Goal: Task Accomplishment & Management: Use online tool/utility

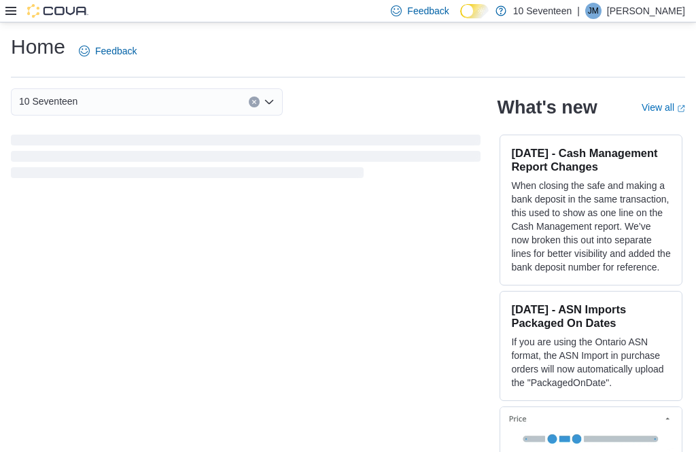
click at [14, 10] on icon at bounding box center [10, 10] width 11 height 11
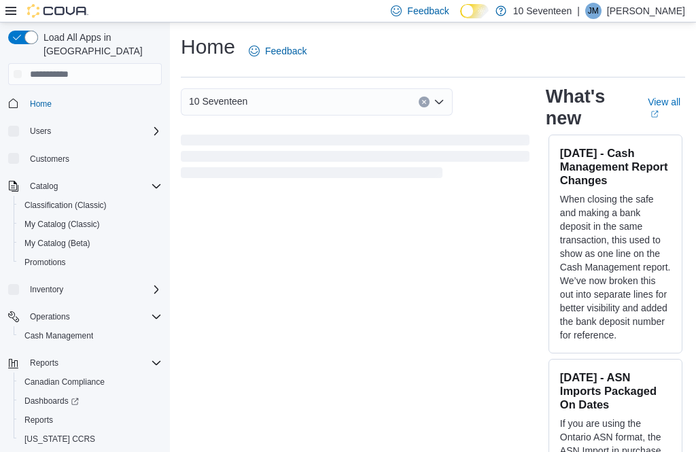
click at [15, 10] on icon at bounding box center [10, 10] width 11 height 11
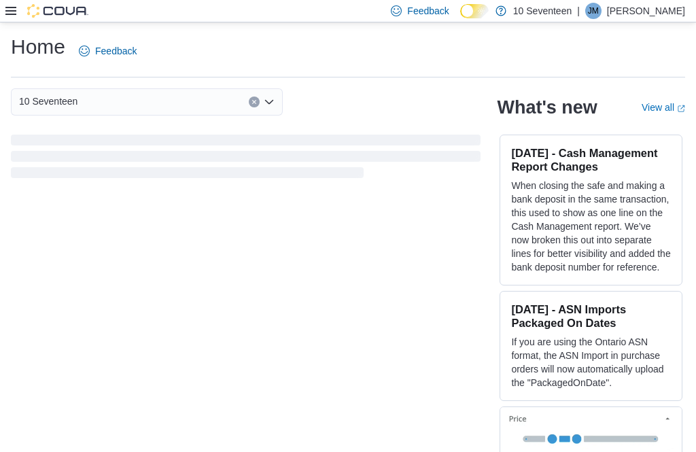
click at [14, 5] on div at bounding box center [46, 11] width 83 height 14
click at [20, 5] on div at bounding box center [46, 11] width 83 height 14
click at [12, 4] on div at bounding box center [46, 11] width 83 height 22
click at [14, 9] on icon at bounding box center [10, 11] width 11 height 8
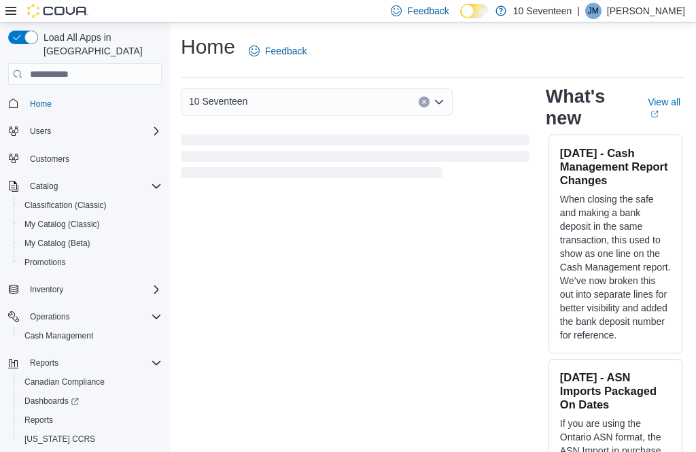
scroll to position [64, 0]
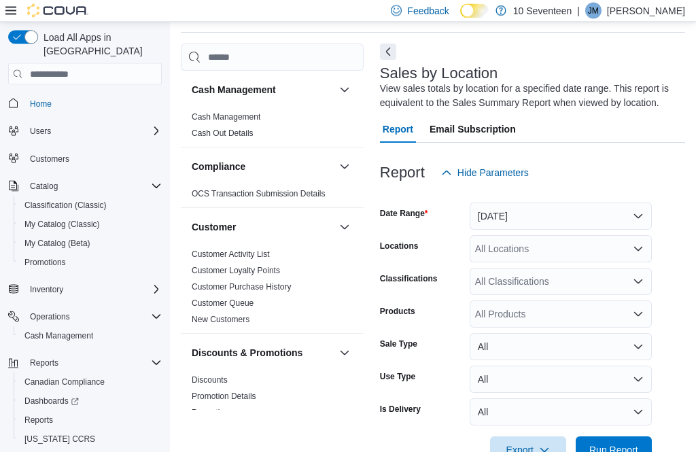
scroll to position [45, 0]
click at [605, 207] on button "[DATE]" at bounding box center [561, 216] width 182 height 27
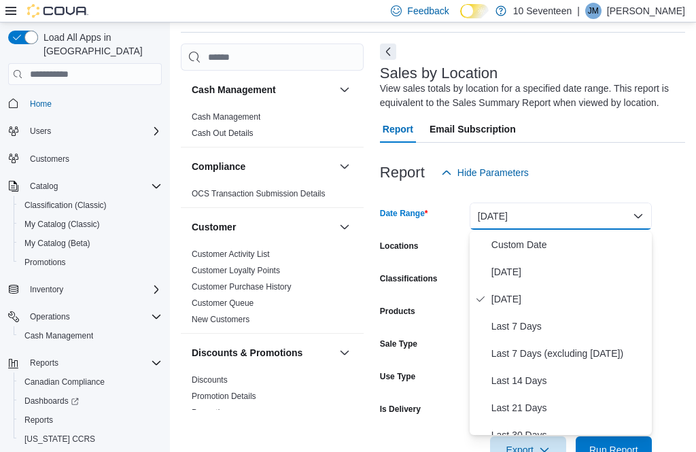
click at [565, 269] on span "[DATE]" at bounding box center [569, 272] width 155 height 16
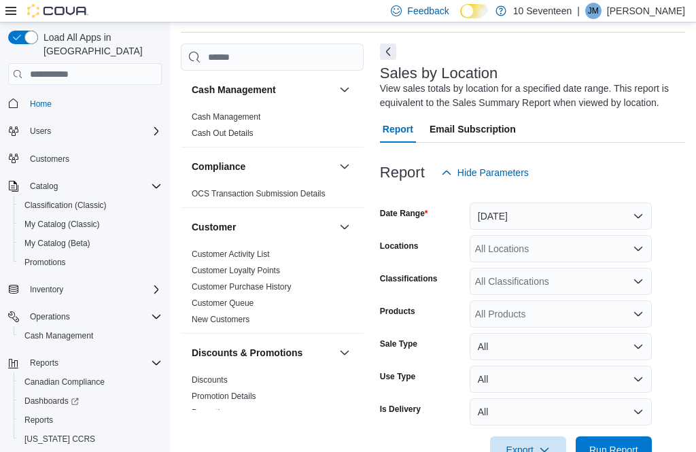
scroll to position [85, 0]
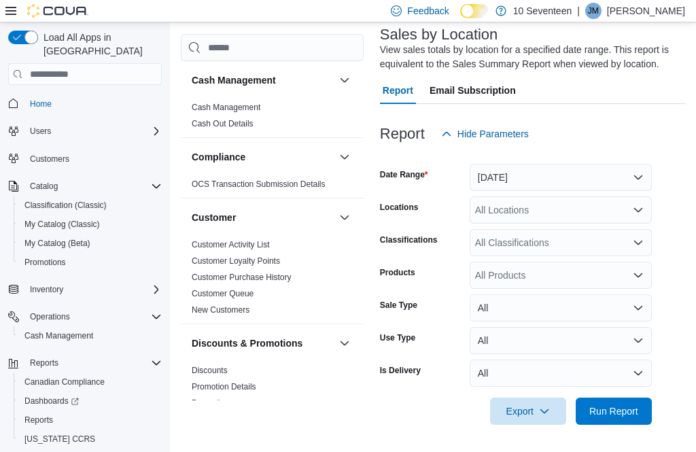
click at [636, 422] on span "Run Report" at bounding box center [614, 411] width 60 height 27
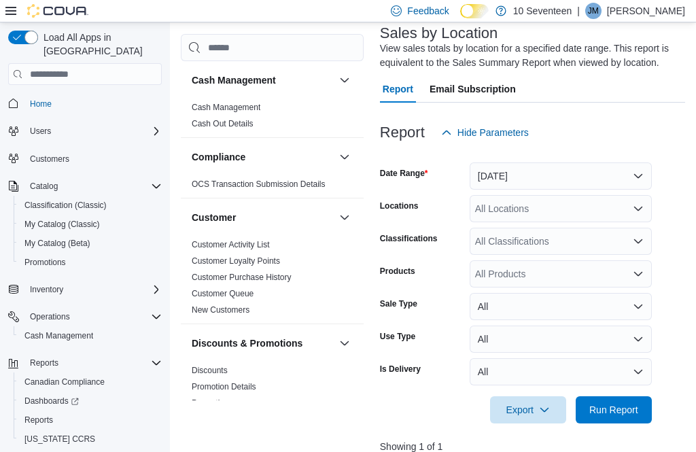
click at [611, 420] on span "Run Report" at bounding box center [614, 410] width 60 height 27
click at [624, 416] on span "Run Report" at bounding box center [614, 410] width 49 height 14
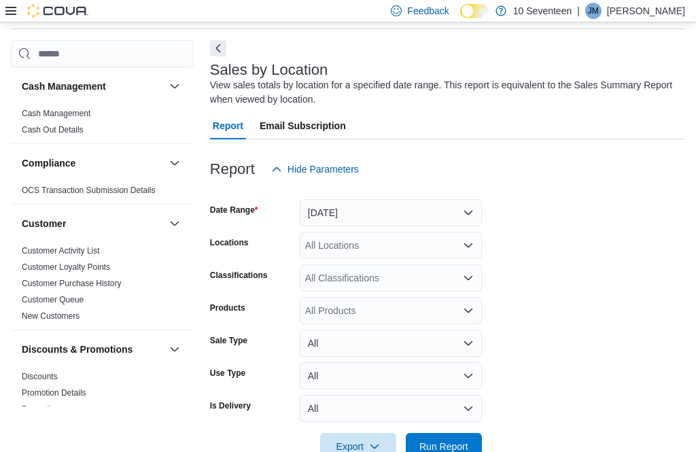
scroll to position [47, 0]
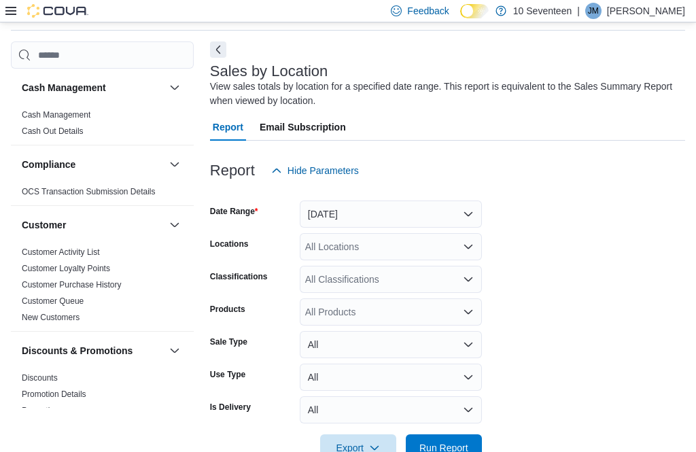
click at [454, 452] on span "Run Report" at bounding box center [444, 448] width 60 height 27
click at [459, 452] on span "Run Report" at bounding box center [444, 448] width 60 height 27
click at [467, 449] on span "Run Report" at bounding box center [444, 448] width 49 height 14
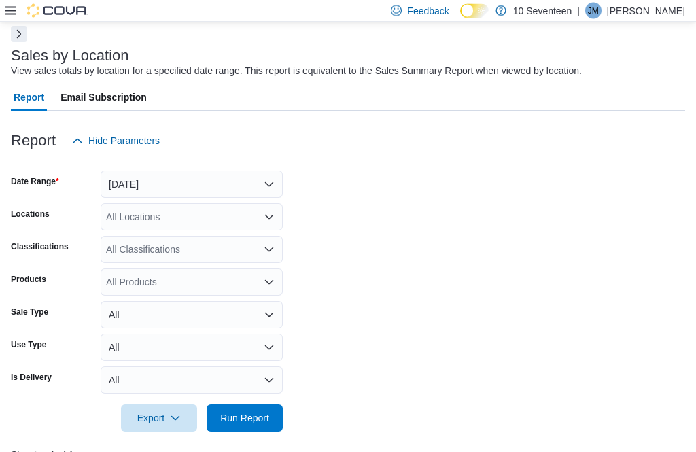
scroll to position [61, 0]
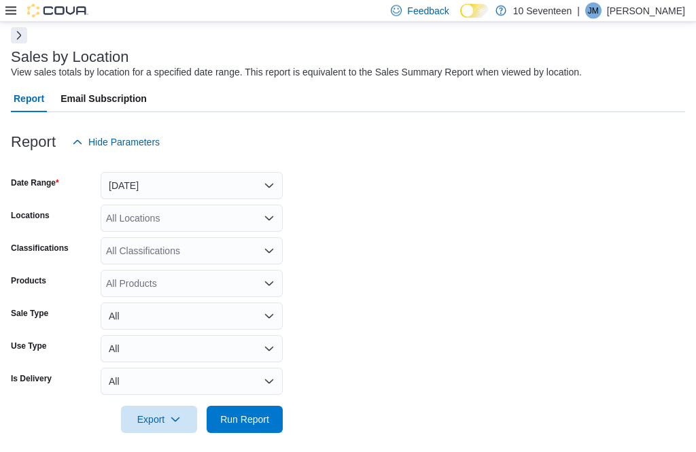
click at [261, 422] on span "Run Report" at bounding box center [244, 421] width 49 height 14
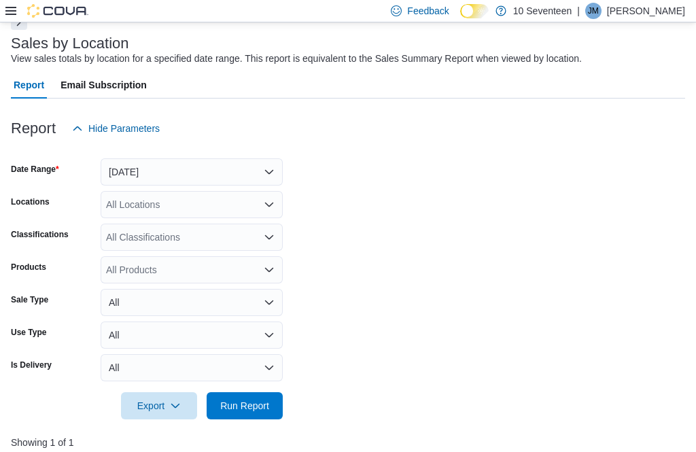
scroll to position [76, 0]
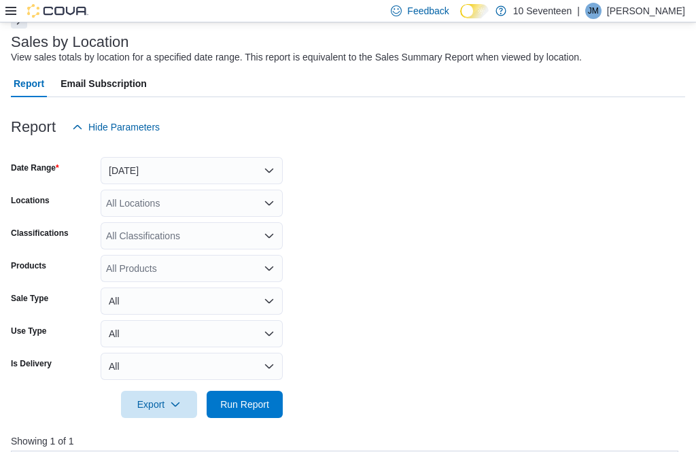
click at [259, 405] on span "Run Report" at bounding box center [244, 405] width 49 height 14
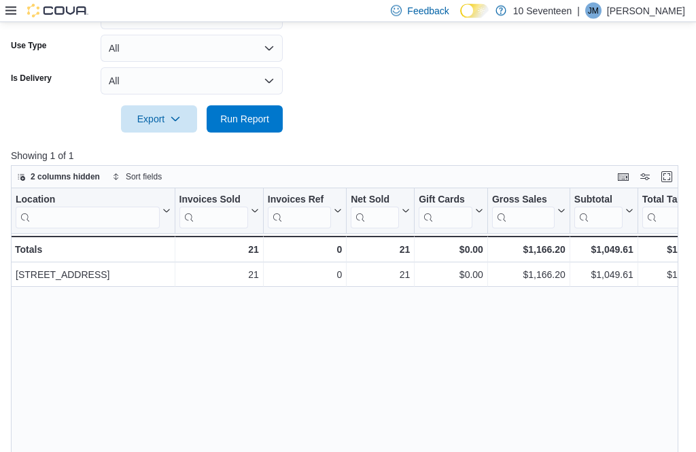
scroll to position [362, 0]
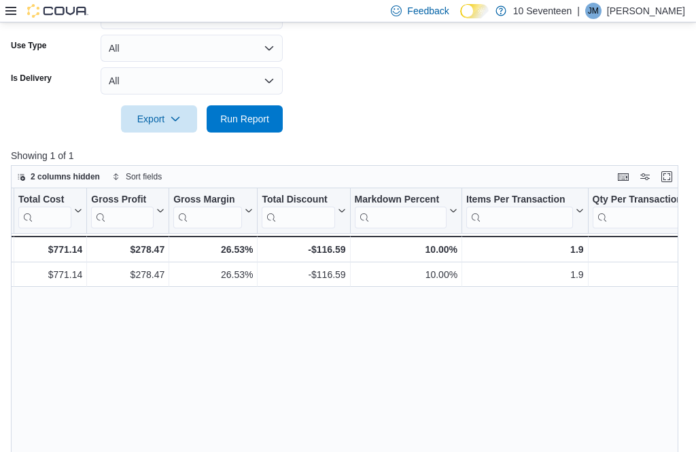
click at [534, 179] on div "2 columns hidden Sort fields" at bounding box center [345, 176] width 668 height 23
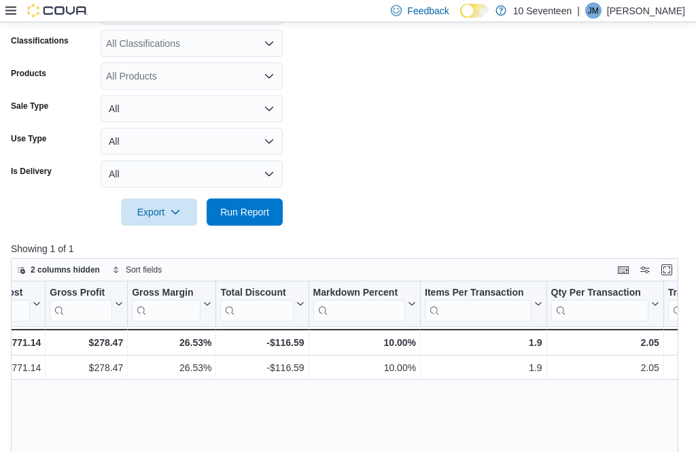
scroll to position [0, 0]
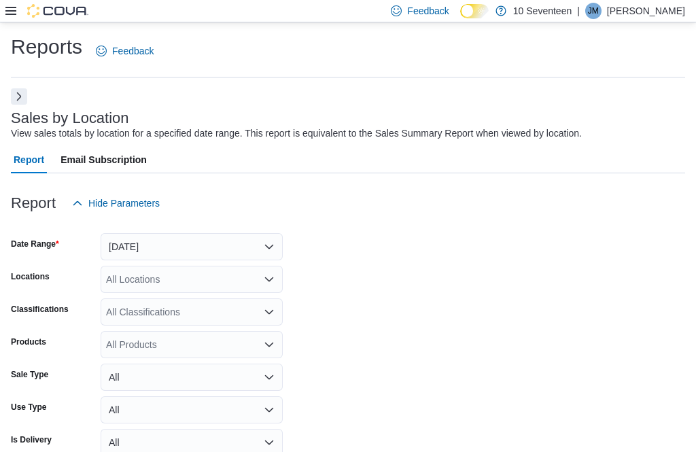
click at [18, 99] on button "Next" at bounding box center [19, 96] width 16 height 16
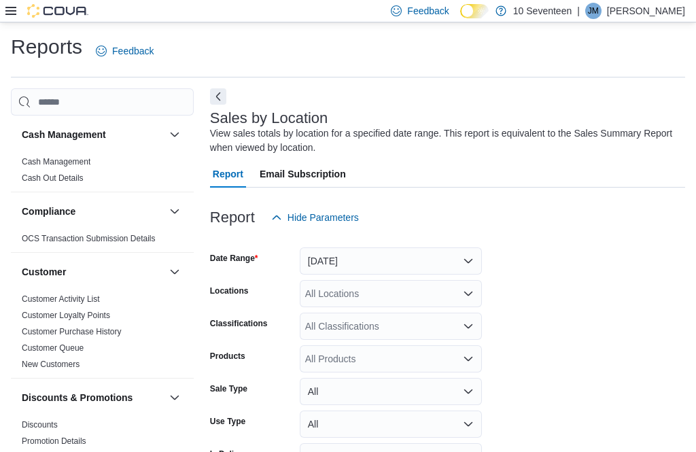
click at [65, 301] on link "Customer Activity List" at bounding box center [61, 300] width 78 height 10
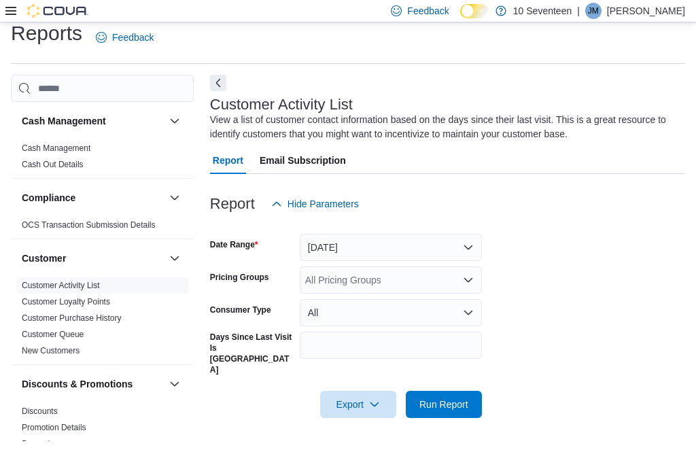
scroll to position [45, 0]
click at [455, 234] on button "[DATE]" at bounding box center [391, 247] width 182 height 27
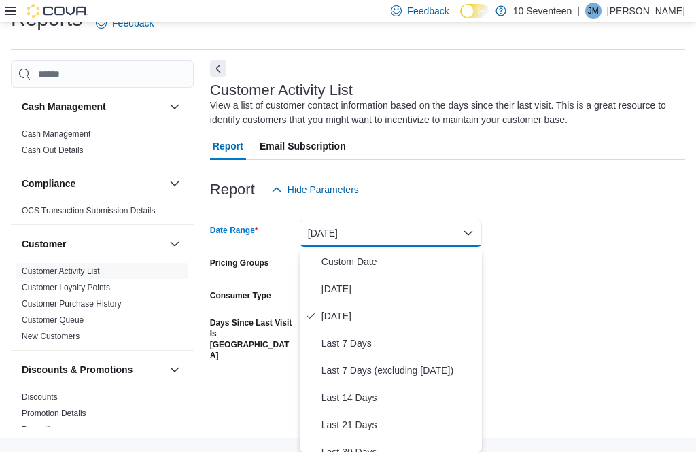
click at [426, 275] on button "[DATE]" at bounding box center [391, 288] width 182 height 27
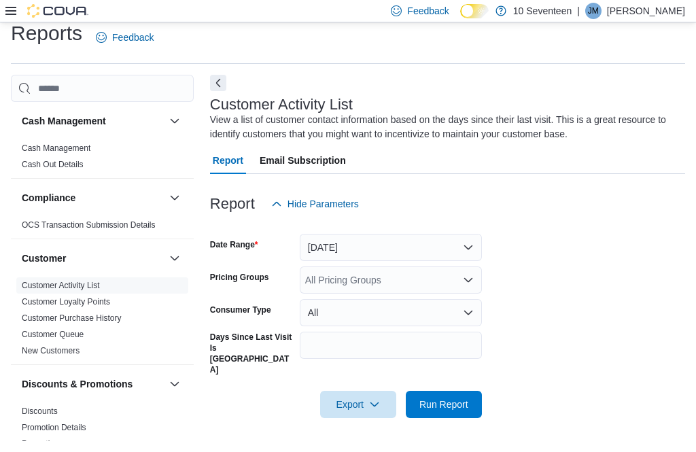
click at [467, 398] on span "Run Report" at bounding box center [444, 405] width 49 height 14
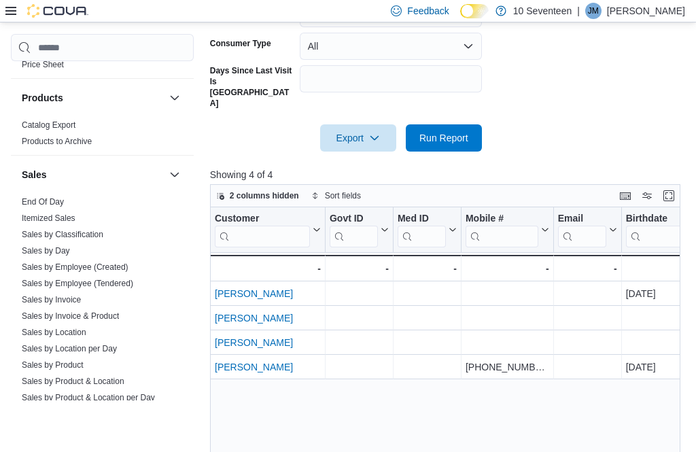
scroll to position [864, 0]
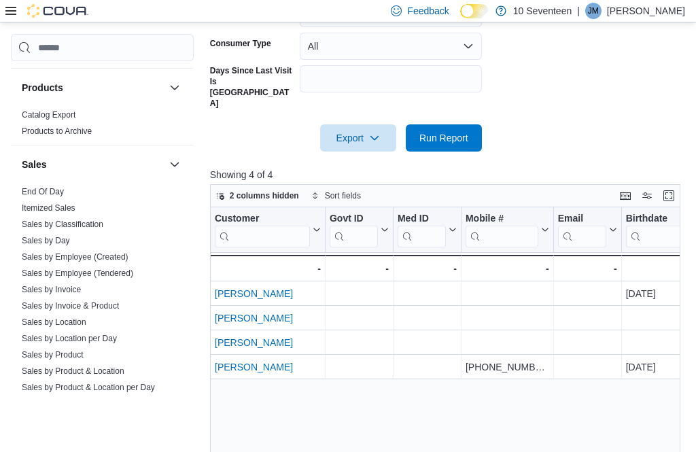
click at [67, 318] on link "Sales by Location" at bounding box center [54, 323] width 65 height 10
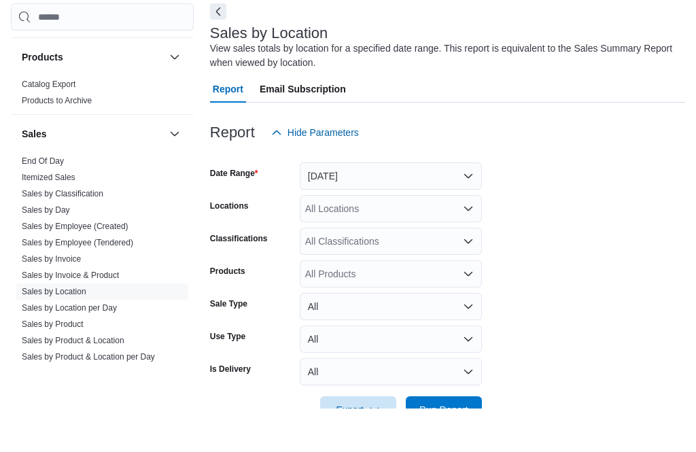
scroll to position [85, 0]
